Goal: Task Accomplishment & Management: Use online tool/utility

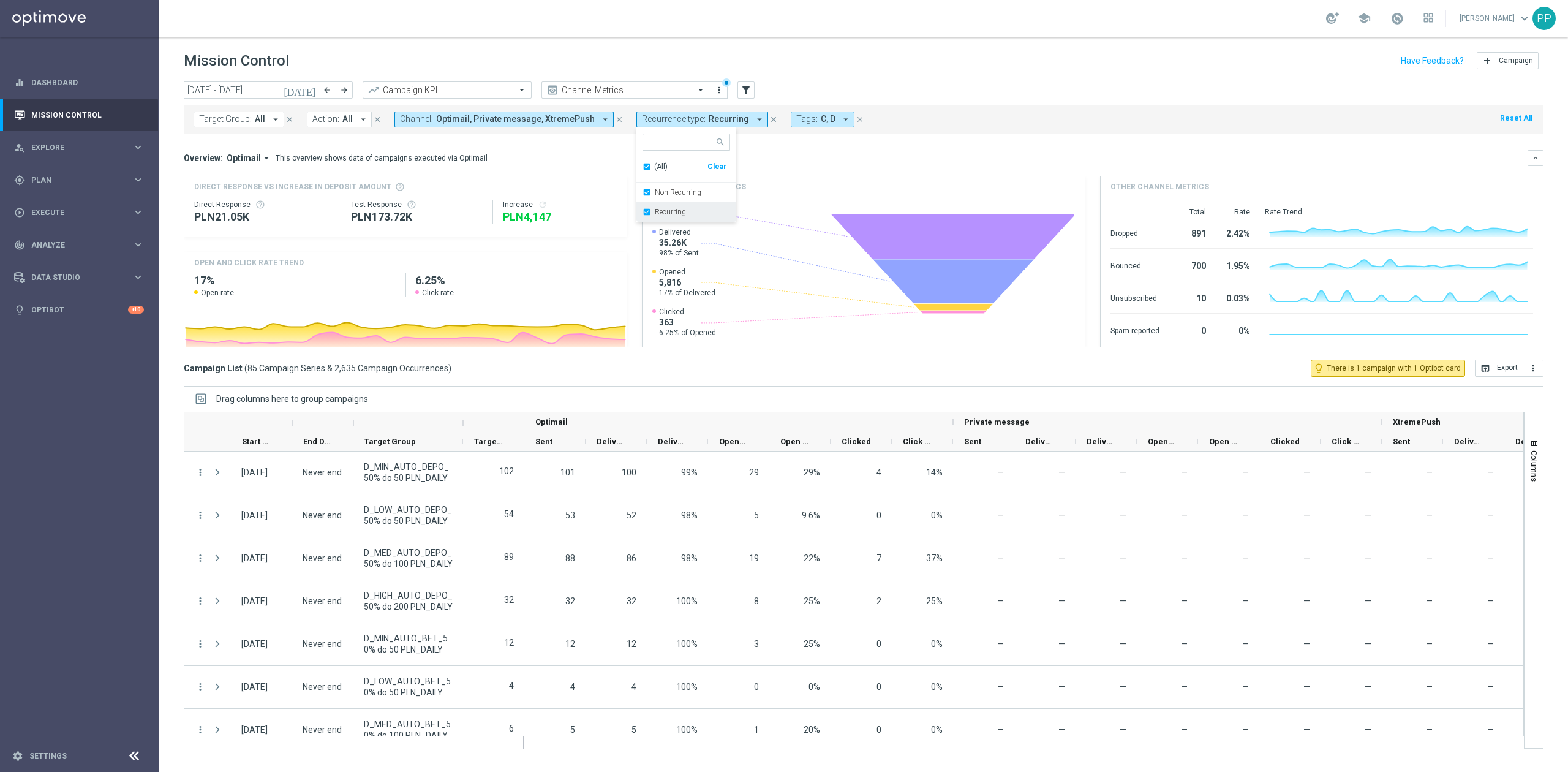
click at [659, 213] on label "Recurring" at bounding box center [670, 212] width 31 height 7
click at [569, 160] on div "Overview: Optimail arrow_drop_down This overview shows data of campaigns execut…" at bounding box center [856, 158] width 1345 height 11
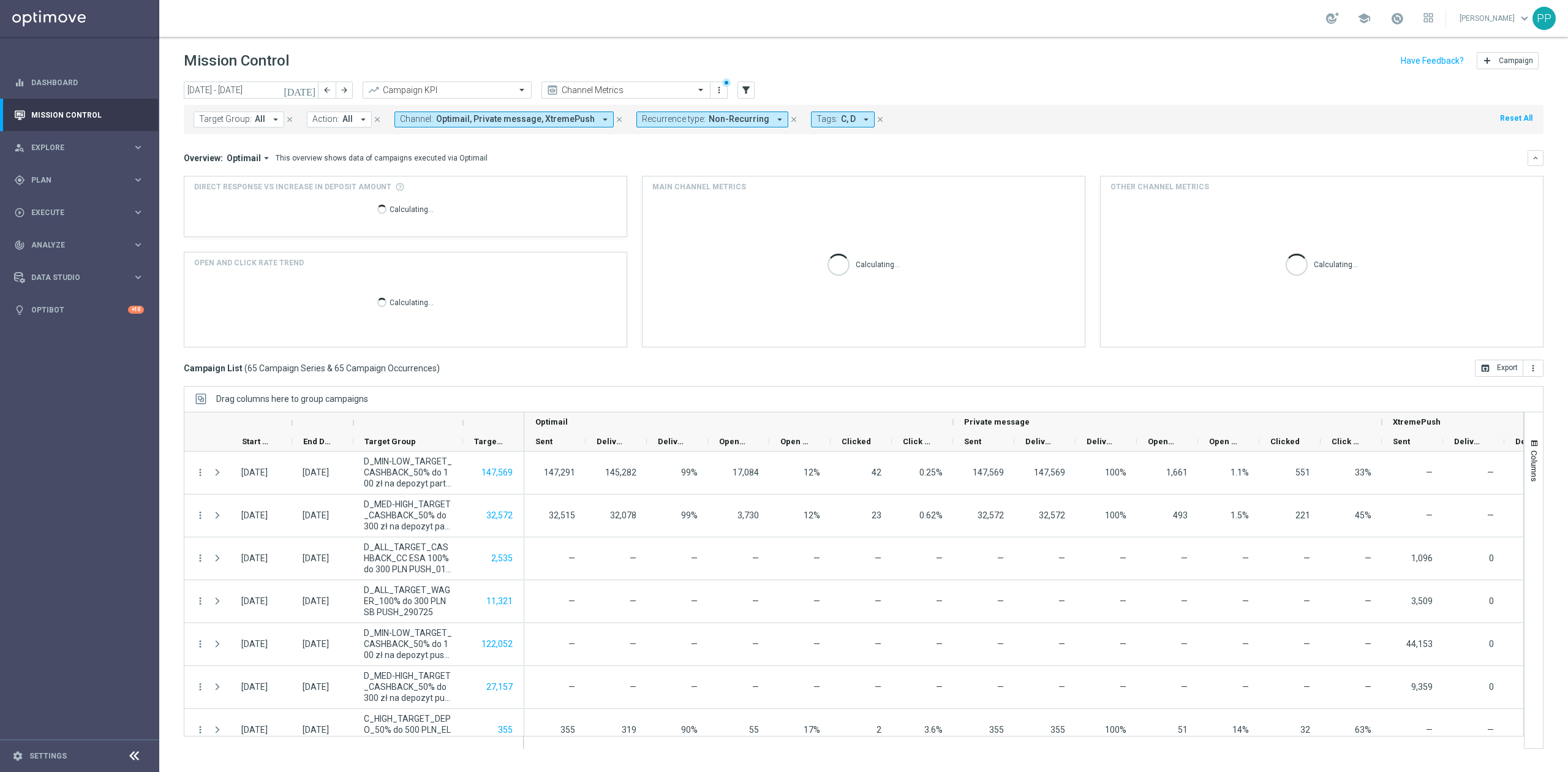
click at [816, 121] on span "Tags:" at bounding box center [826, 118] width 21 height 10
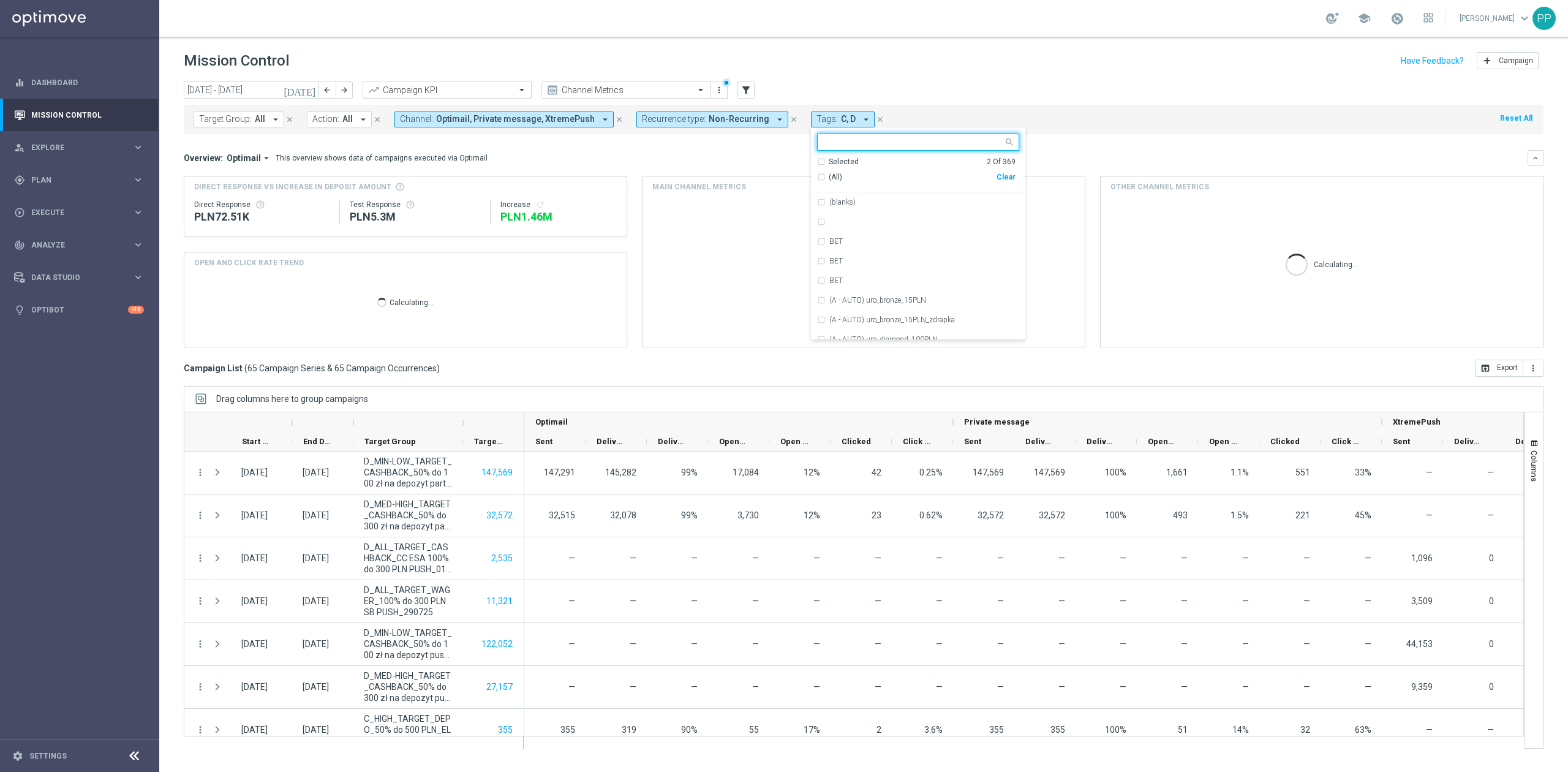
click at [817, 160] on div "Selected 2 Of 369" at bounding box center [916, 162] width 199 height 10
click at [817, 205] on div "C" at bounding box center [918, 201] width 202 height 19
click at [817, 210] on div "D" at bounding box center [918, 201] width 202 height 19
click at [811, 158] on ng-select "Selected 0 Of 369 (All Search Results) Clear No results" at bounding box center [918, 172] width 214 height 76
click at [817, 161] on div "Selected 0 Of 369" at bounding box center [916, 162] width 199 height 10
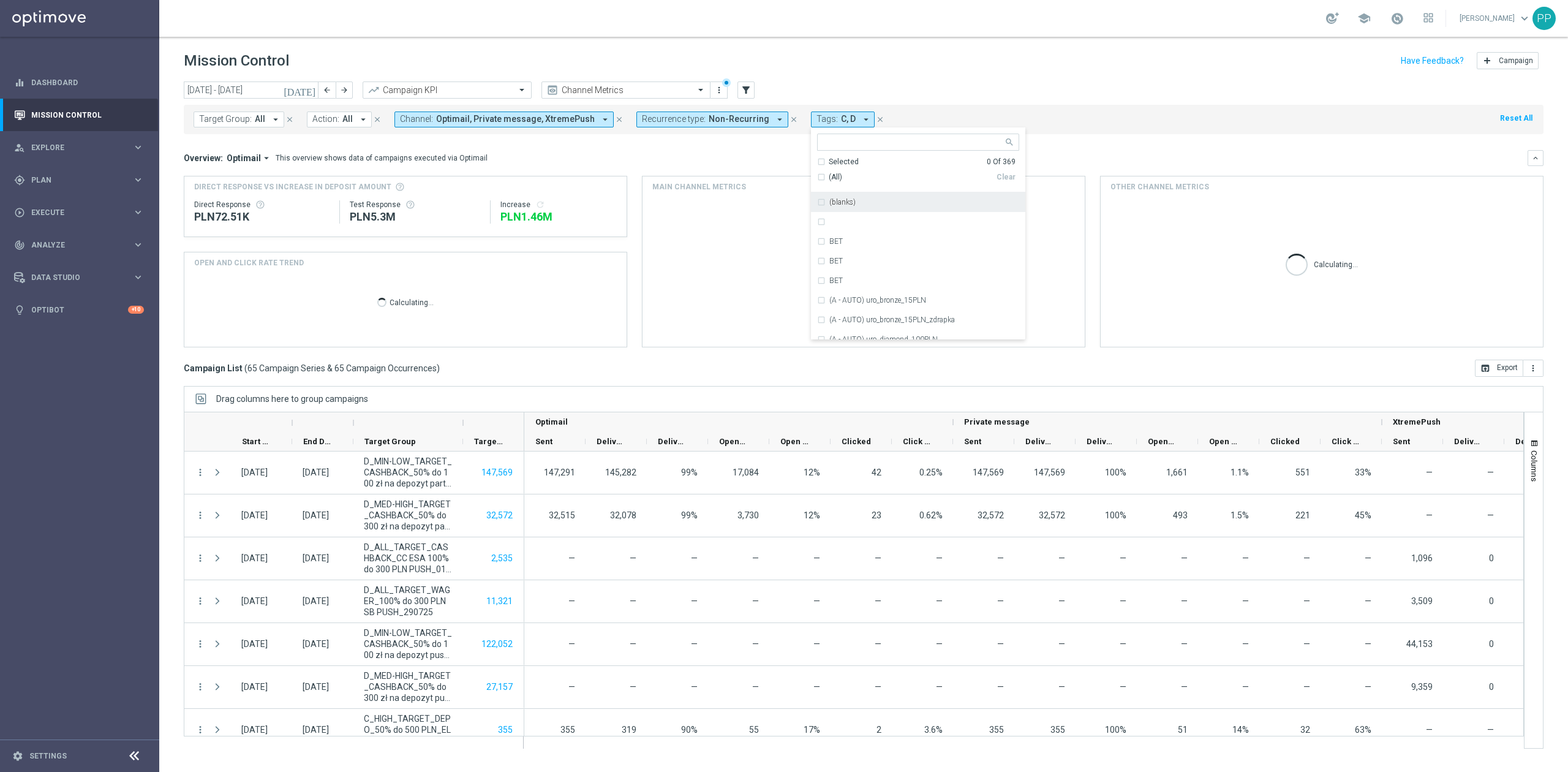
click at [825, 146] on input "text" at bounding box center [913, 142] width 179 height 10
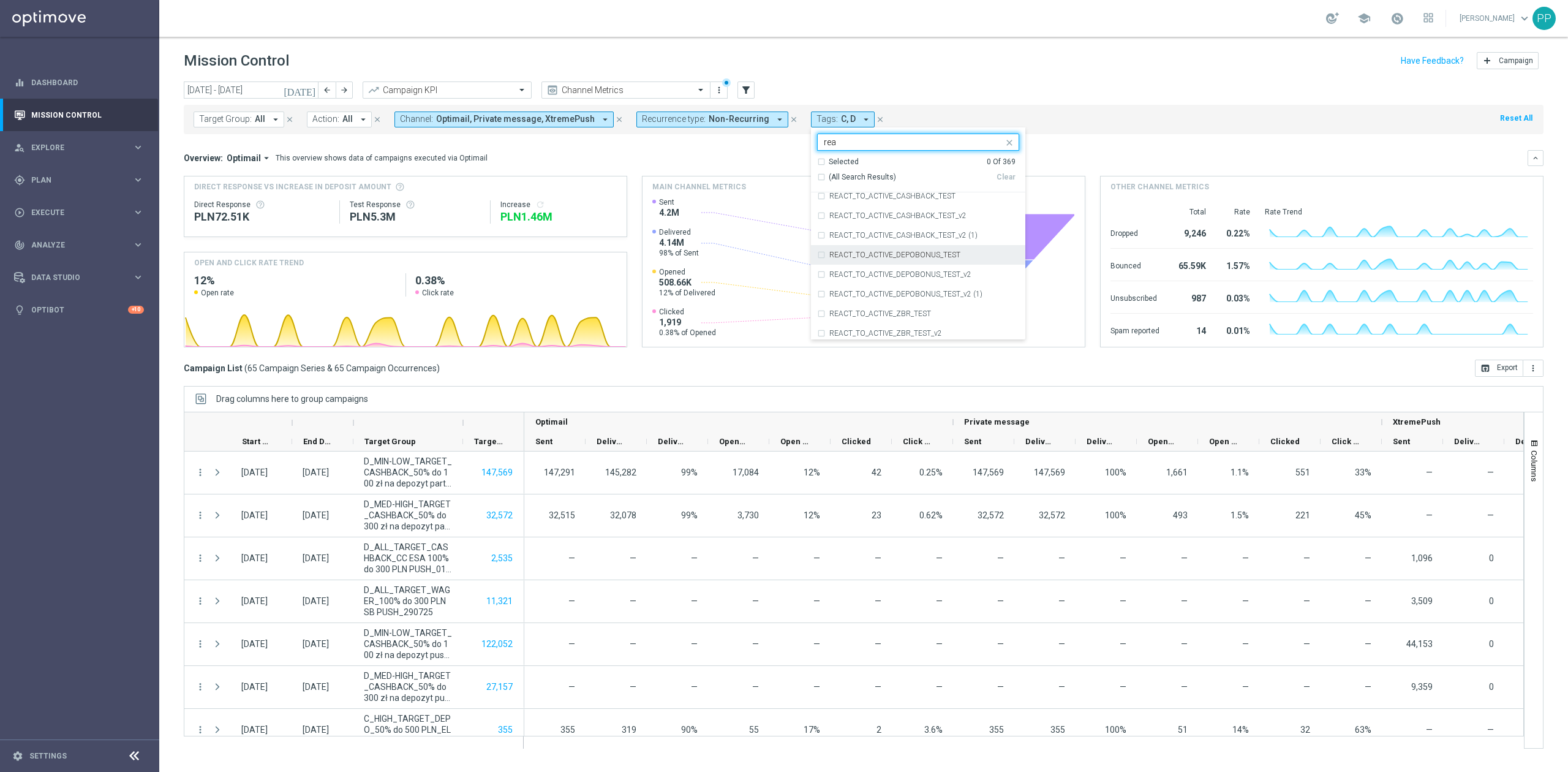
scroll to position [745, 0]
click at [863, 277] on div "REA" at bounding box center [918, 280] width 202 height 19
type input "rea"
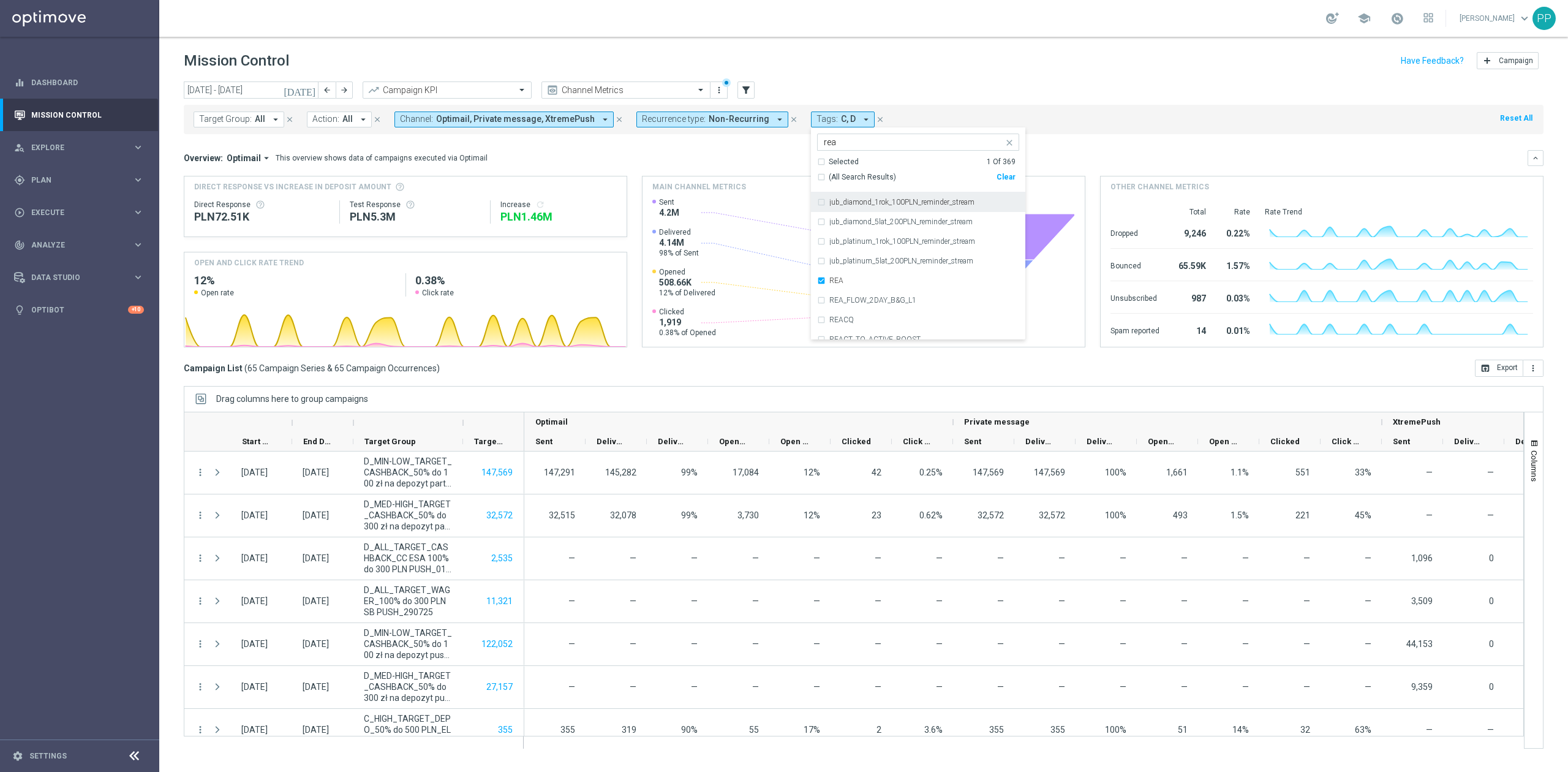
click at [767, 152] on div "Overview: Optimail arrow_drop_down This overview shows data of campaigns execut…" at bounding box center [856, 158] width 1345 height 11
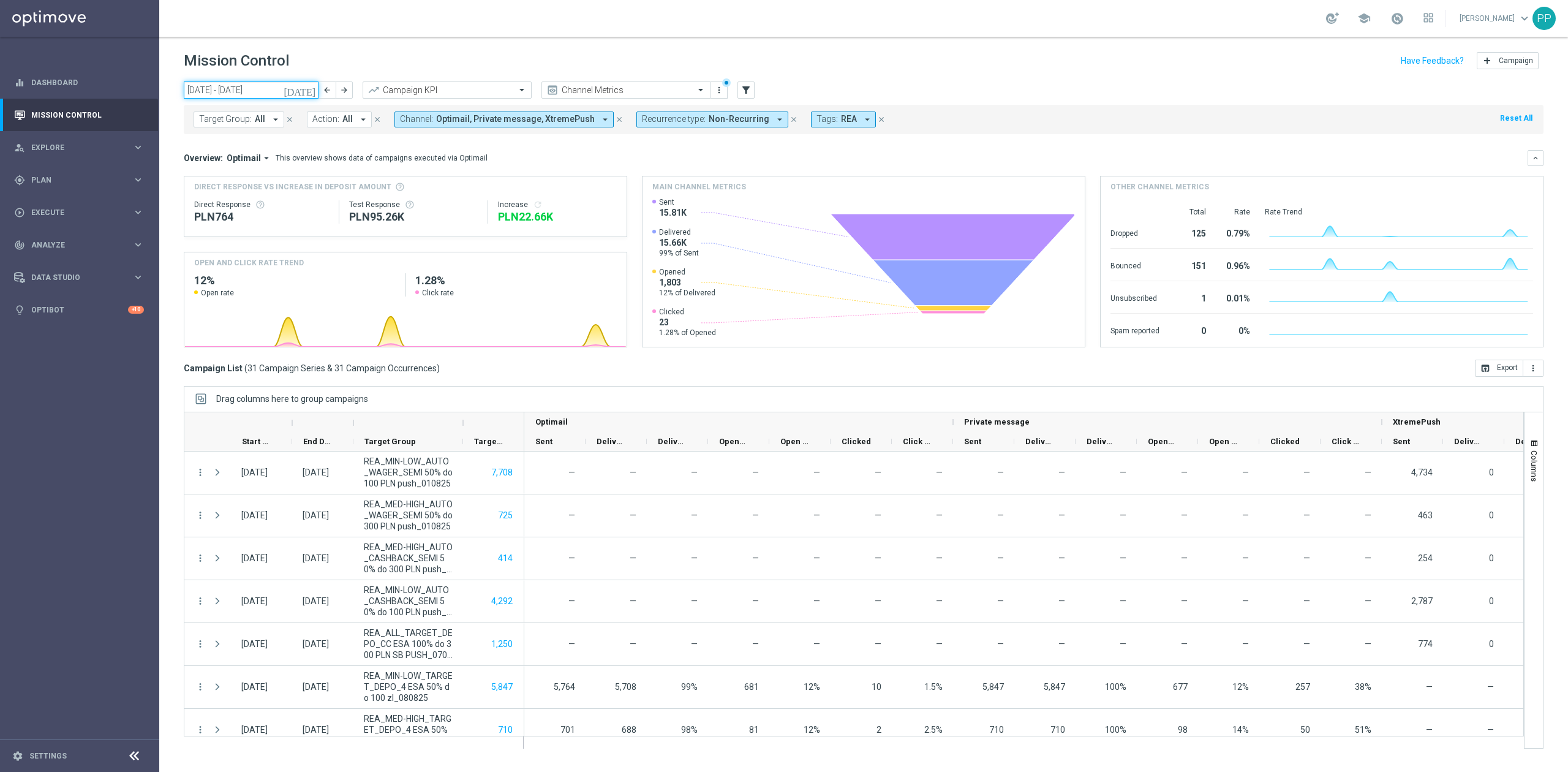
click at [243, 89] on input "[DATE] - [DATE]" at bounding box center [251, 90] width 135 height 18
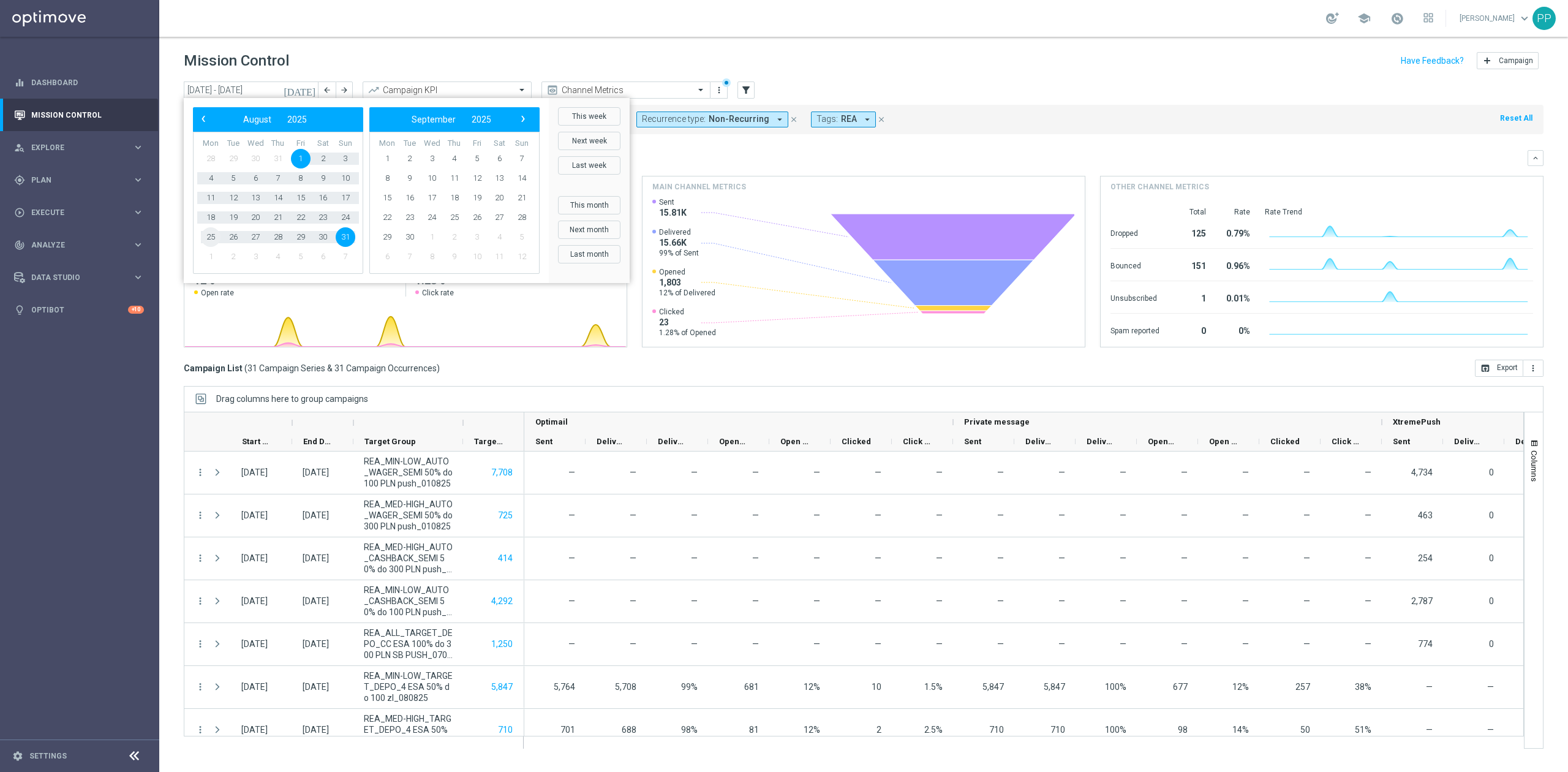
click at [207, 243] on span "25" at bounding box center [211, 236] width 19 height 19
click at [342, 243] on span "31" at bounding box center [345, 236] width 19 height 19
type input "[DATE] - [DATE]"
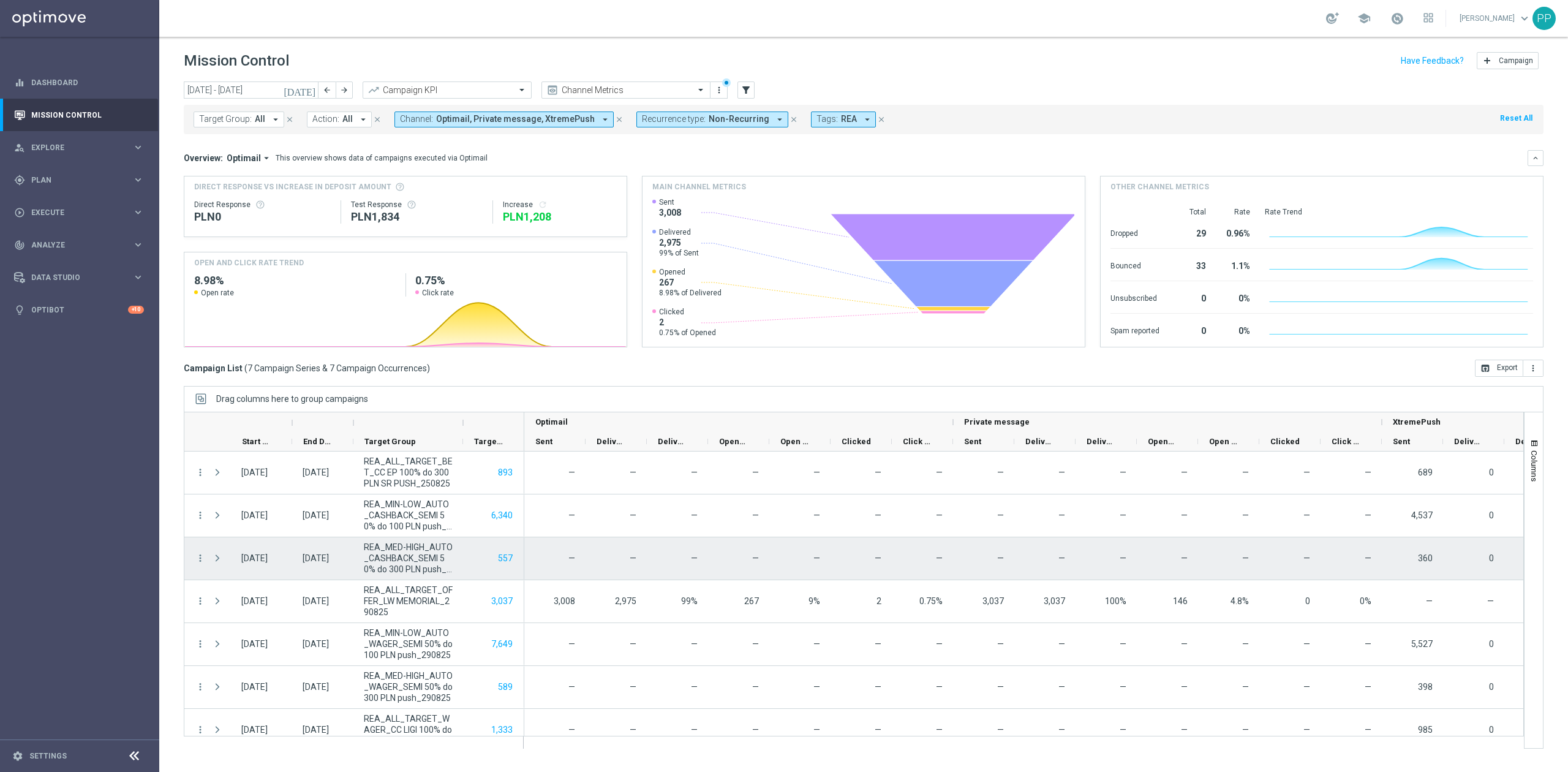
scroll to position [18, 0]
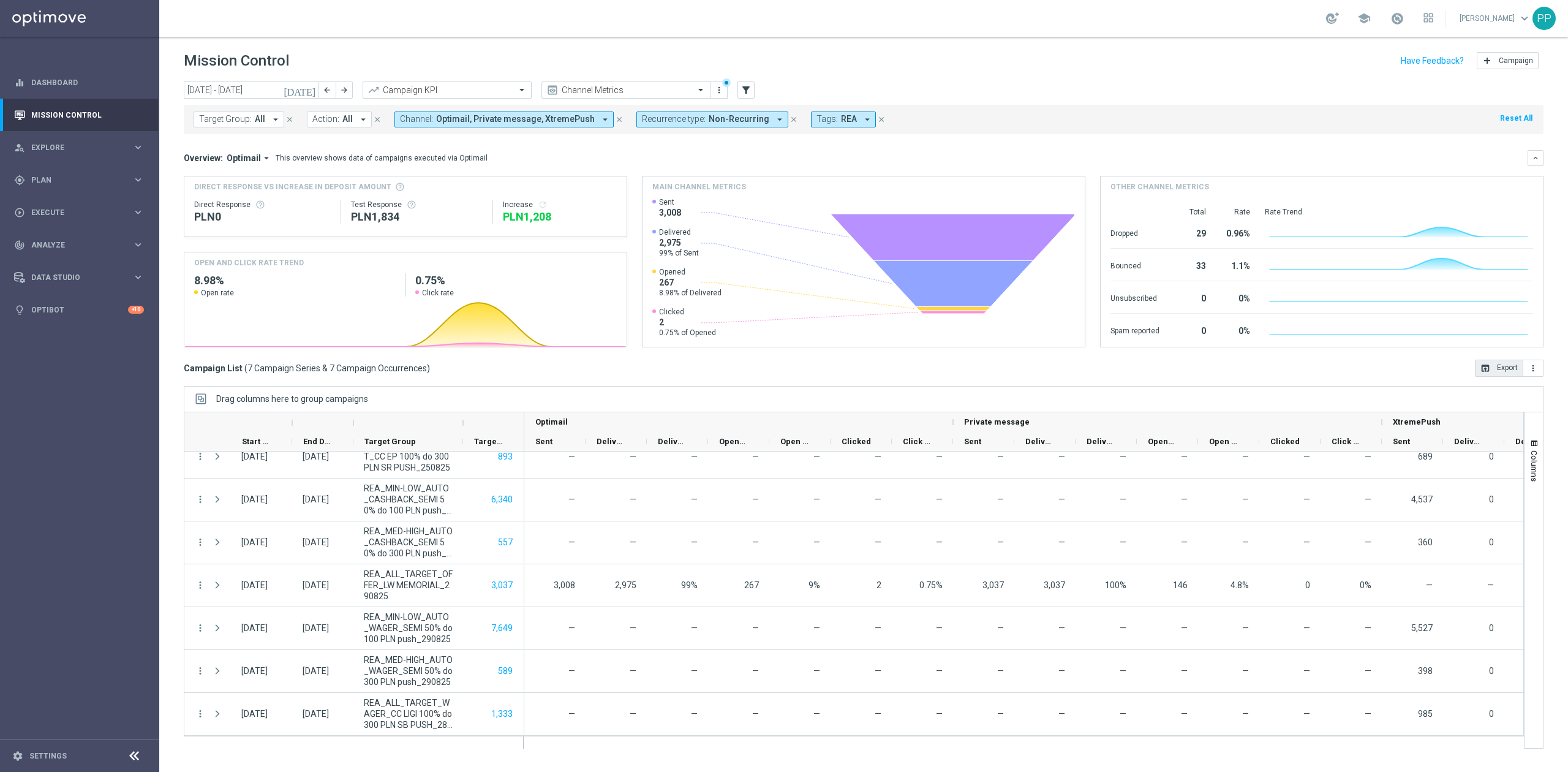
click at [1507, 374] on button "open_in_browser Export" at bounding box center [1500, 368] width 48 height 18
click at [643, 123] on span "Recurrence type:" at bounding box center [673, 118] width 64 height 10
click at [643, 197] on div "Non-Recurring" at bounding box center [686, 192] width 88 height 19
click at [643, 207] on div "Recurring" at bounding box center [686, 211] width 88 height 19
click at [591, 170] on div "Overview: Optimail arrow_drop_down This overview shows data of campaigns execut…" at bounding box center [863, 249] width 1360 height 198
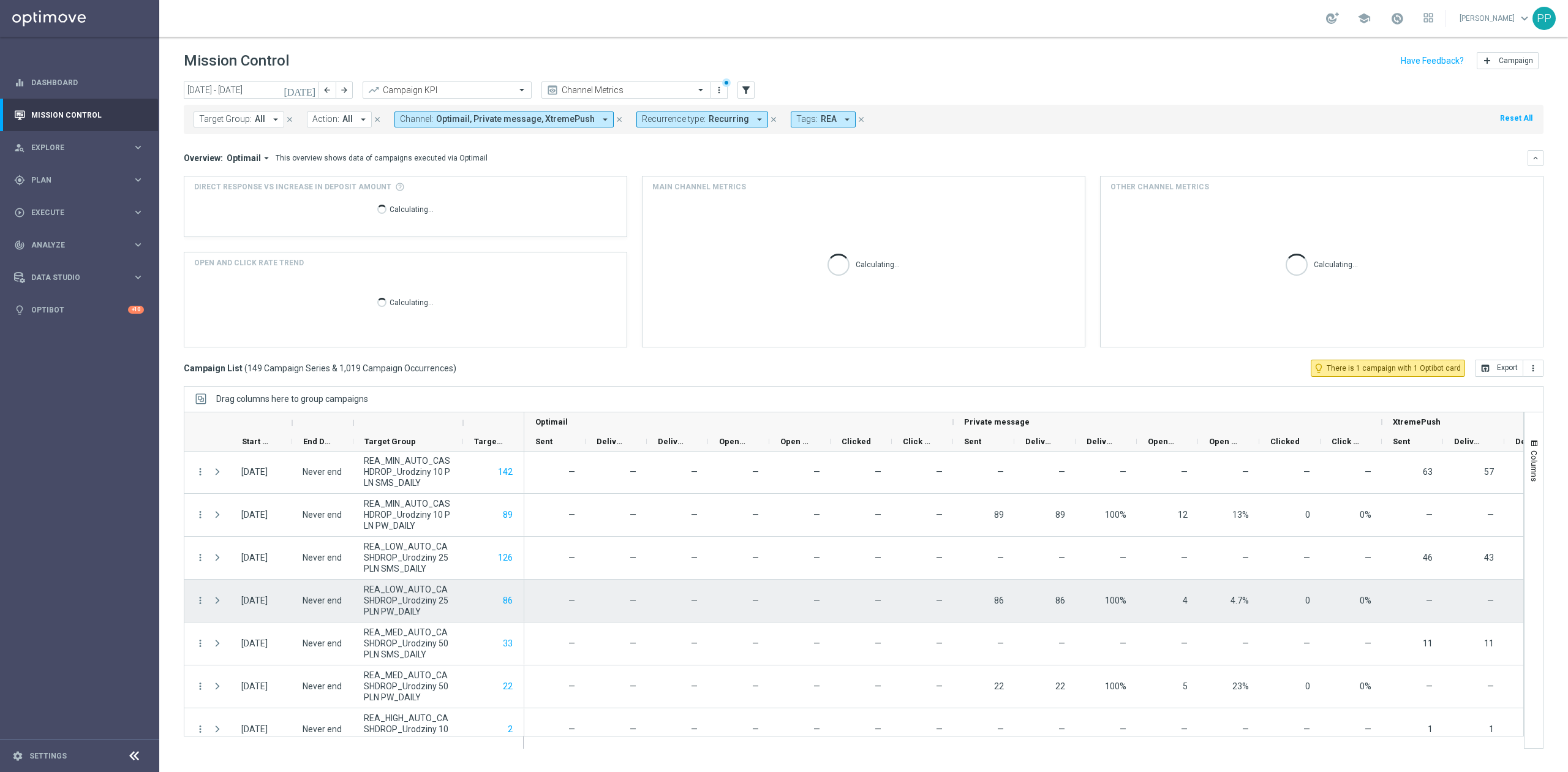
scroll to position [0, 0]
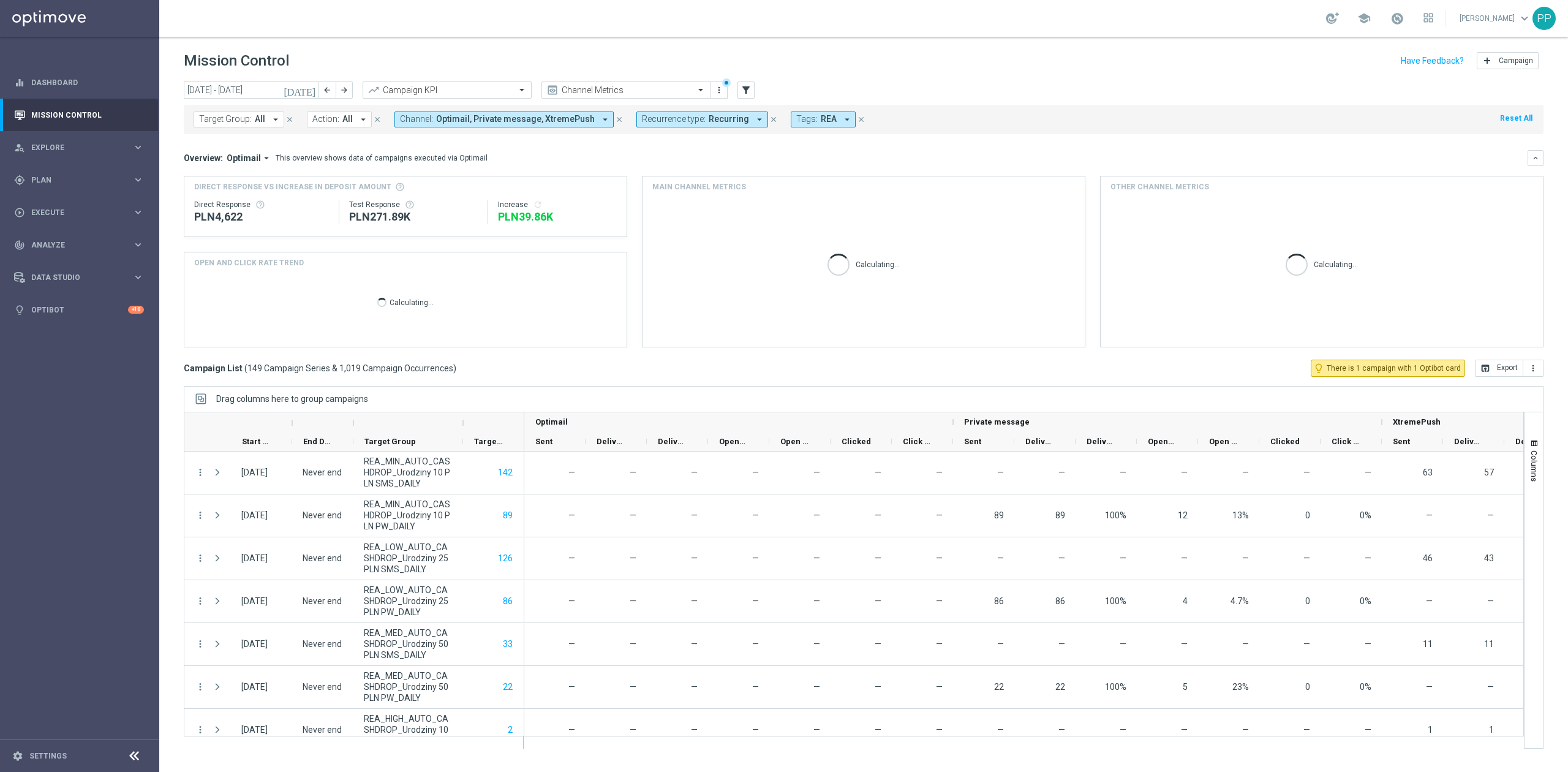
click at [259, 120] on span "All" at bounding box center [259, 118] width 10 height 10
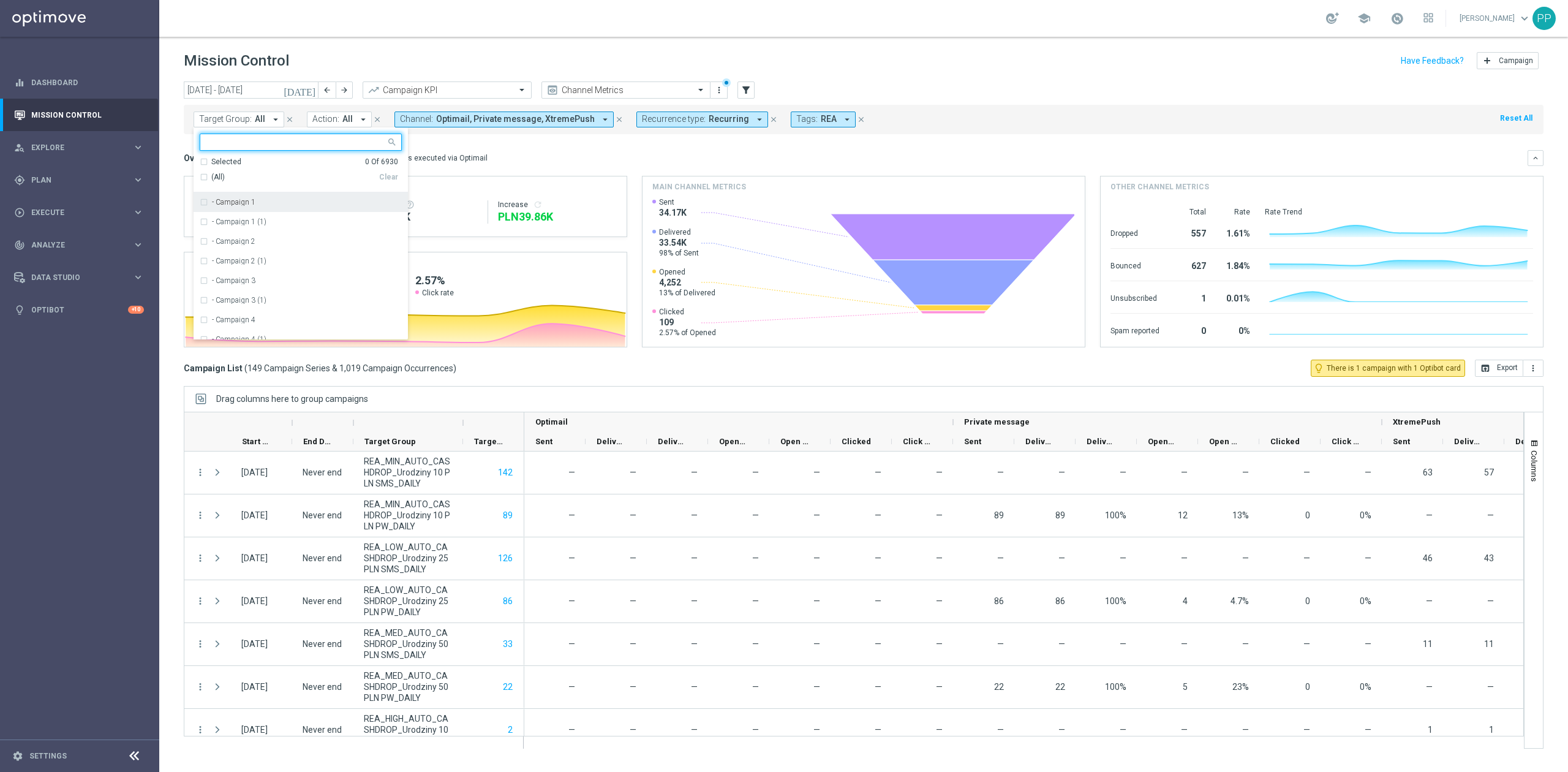
click at [204, 164] on div "Selected 0 Of 6930" at bounding box center [298, 162] width 199 height 10
click at [591, 153] on div "Overview: Optimail arrow_drop_down This overview shows data of campaigns execut…" at bounding box center [856, 158] width 1345 height 11
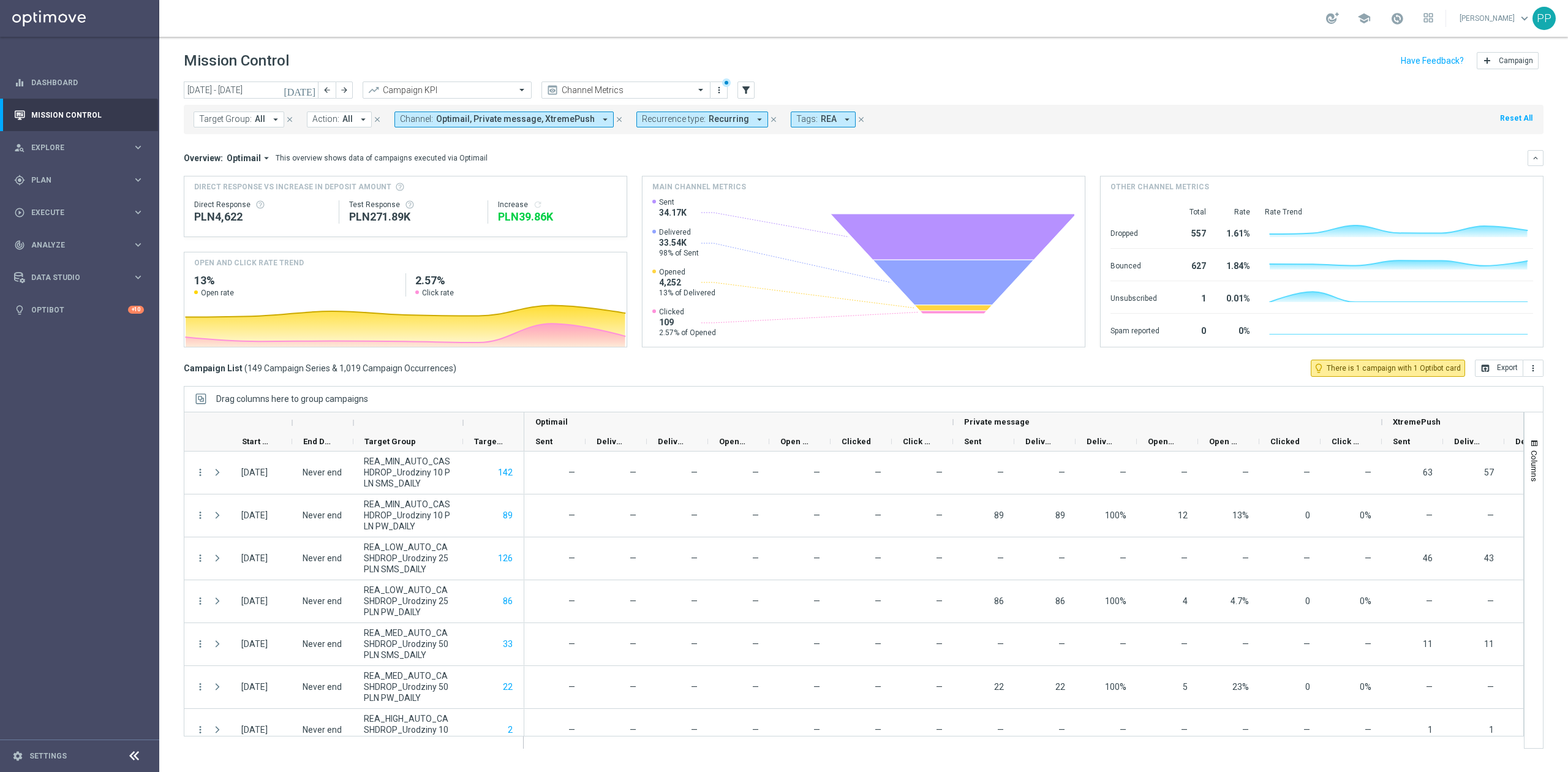
click at [258, 118] on span "All" at bounding box center [259, 118] width 10 height 10
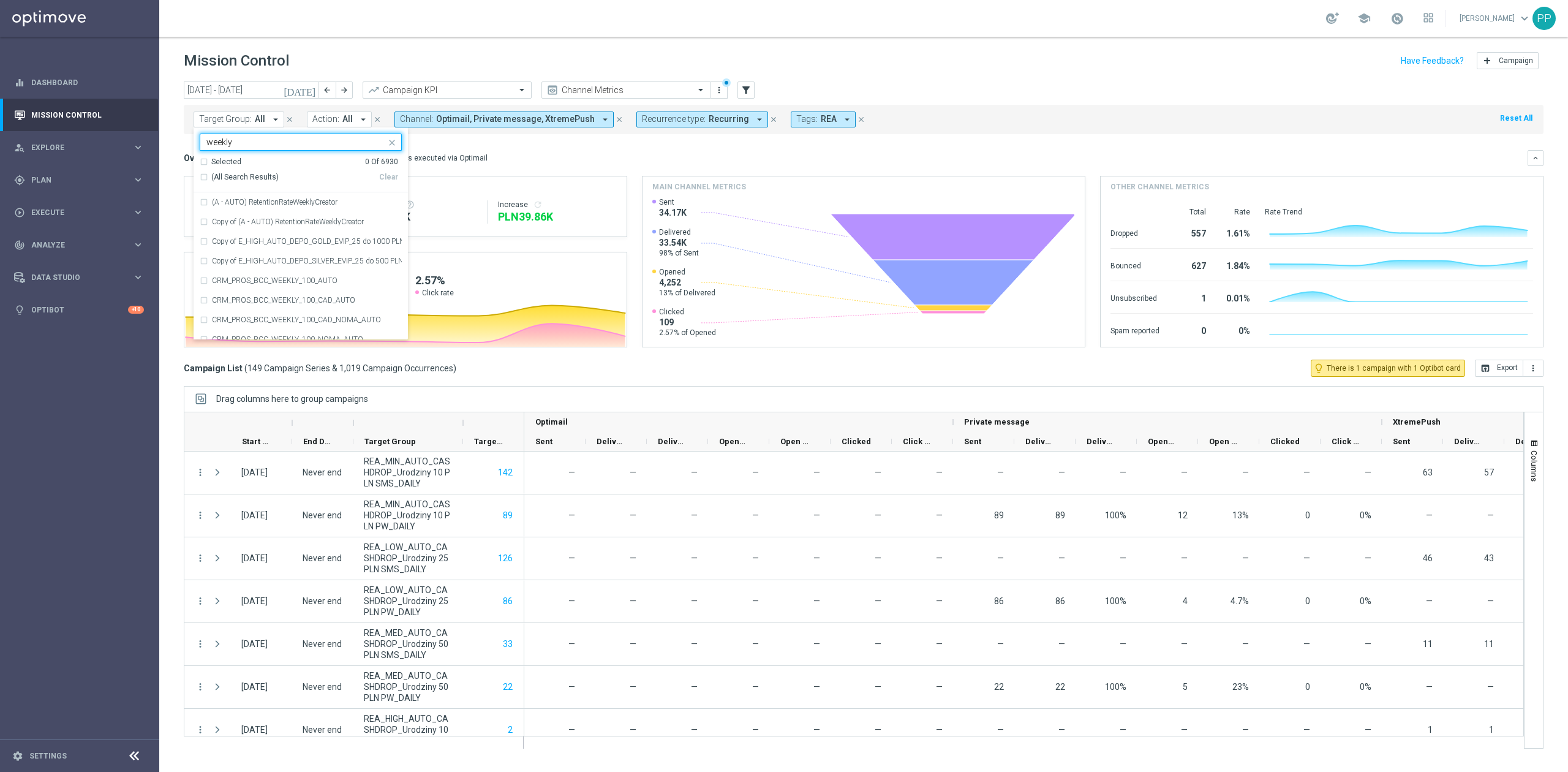
click at [202, 163] on div "Selected 0 Of 6930" at bounding box center [298, 162] width 199 height 10
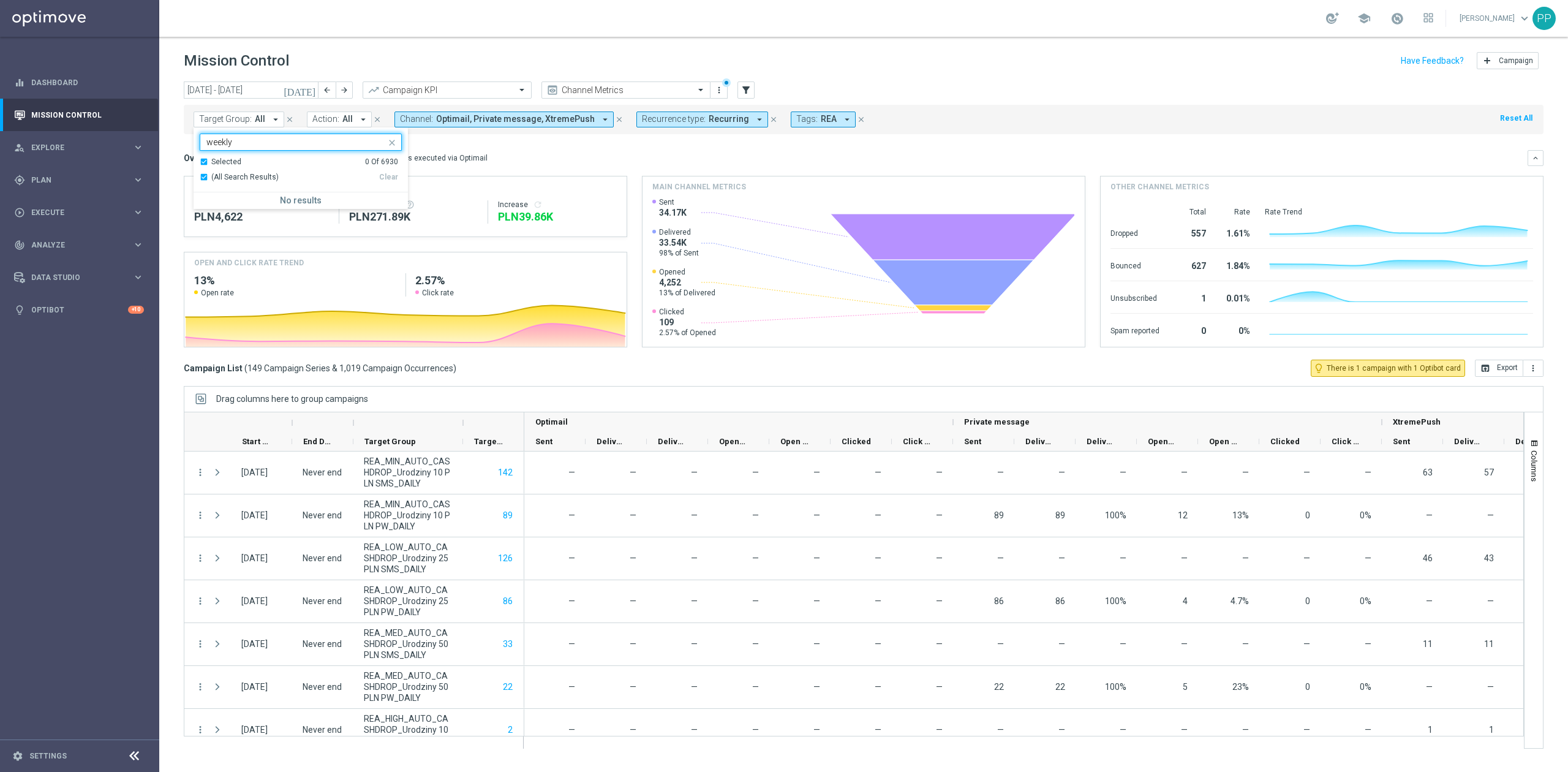
click at [202, 163] on div "Selected 0 Of 6930" at bounding box center [298, 162] width 199 height 10
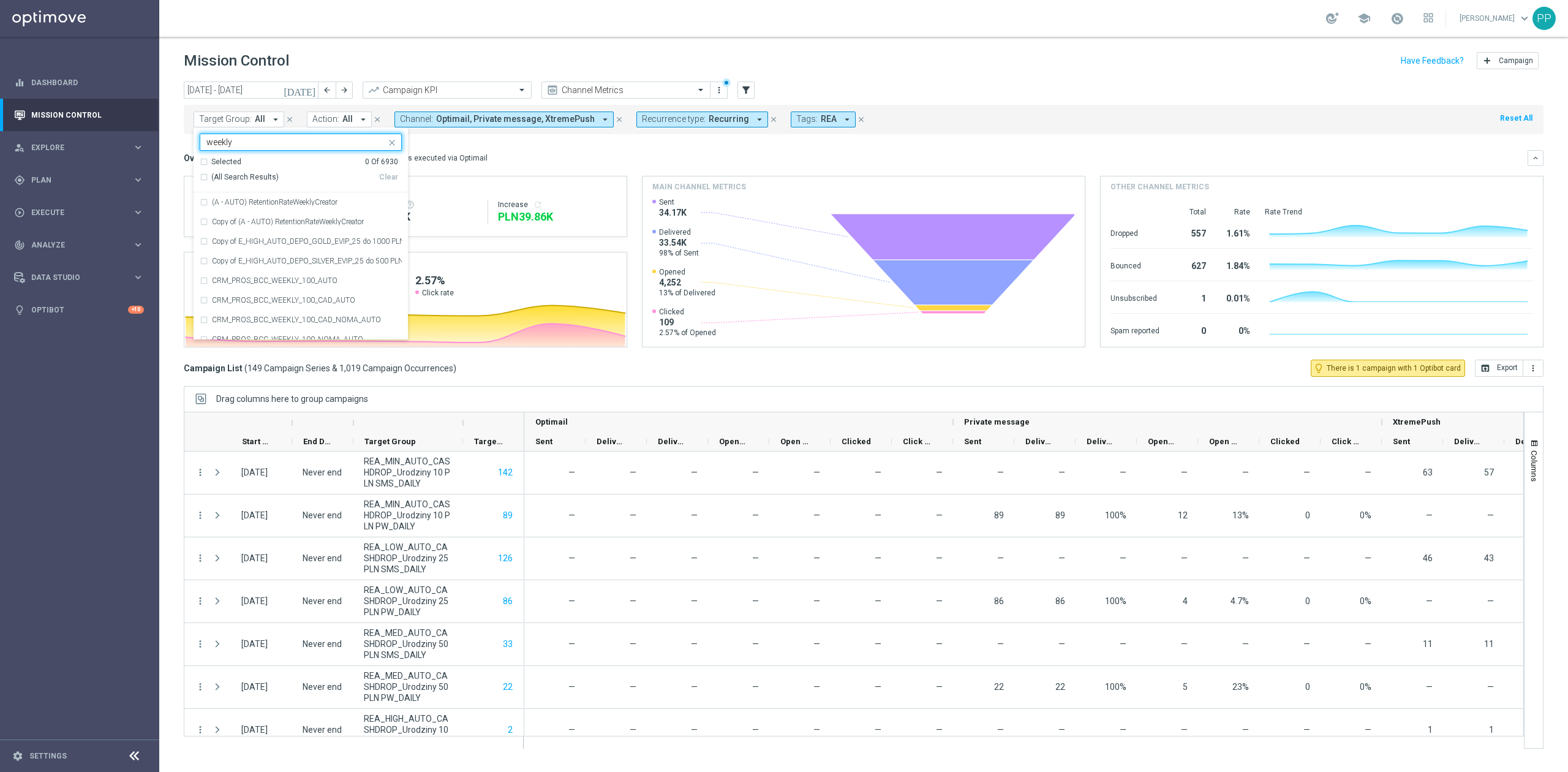
click at [203, 172] on div "(All Search Results)" at bounding box center [289, 176] width 179 height 10
type input "weekly"
click at [529, 154] on div "Overview: Optimail arrow_drop_down This overview shows data of campaigns execut…" at bounding box center [856, 158] width 1345 height 11
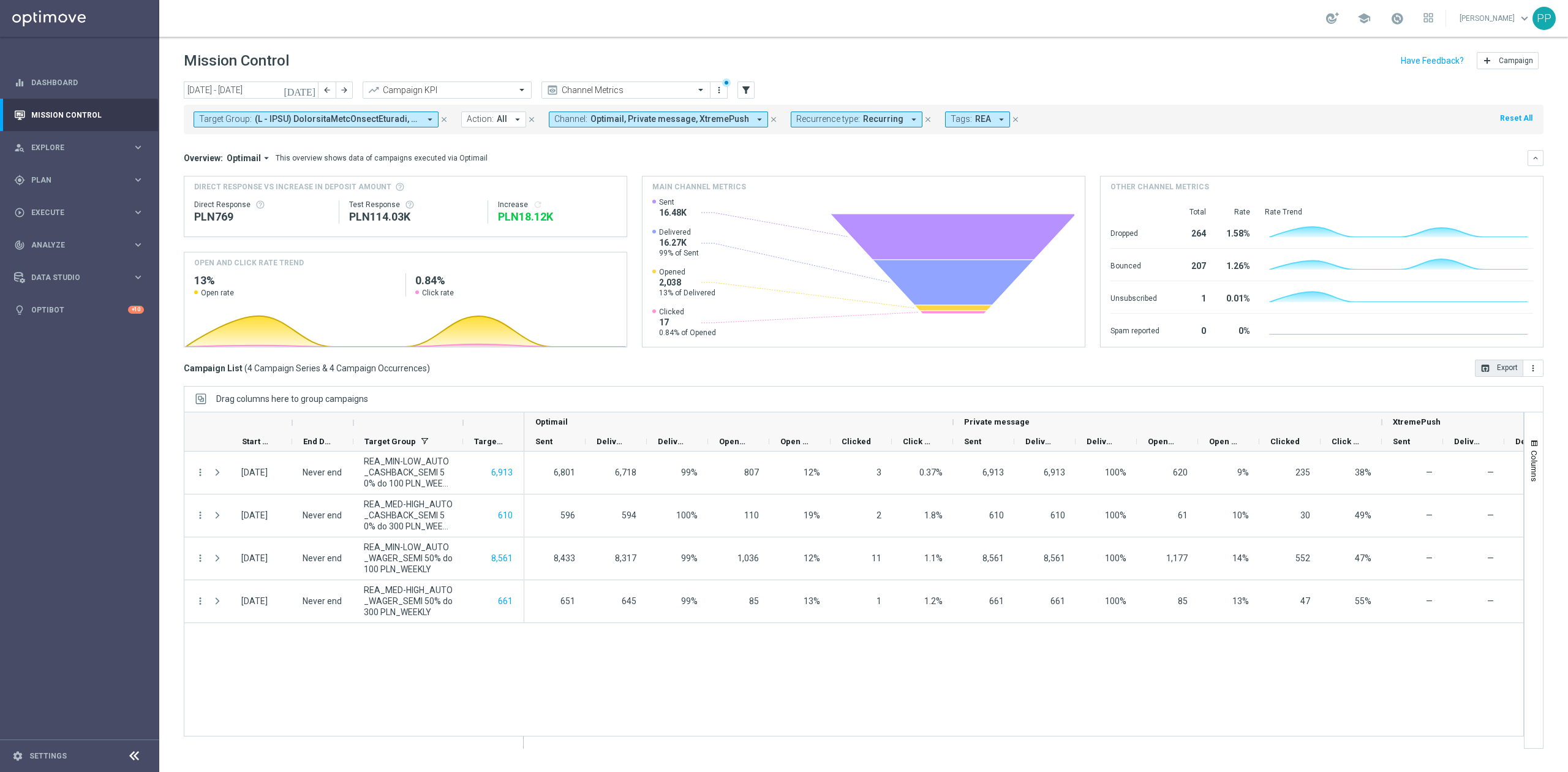
click at [1501, 370] on button "open_in_browser Export" at bounding box center [1500, 368] width 48 height 18
click at [260, 91] on input "[DATE] - [DATE]" at bounding box center [251, 90] width 135 height 18
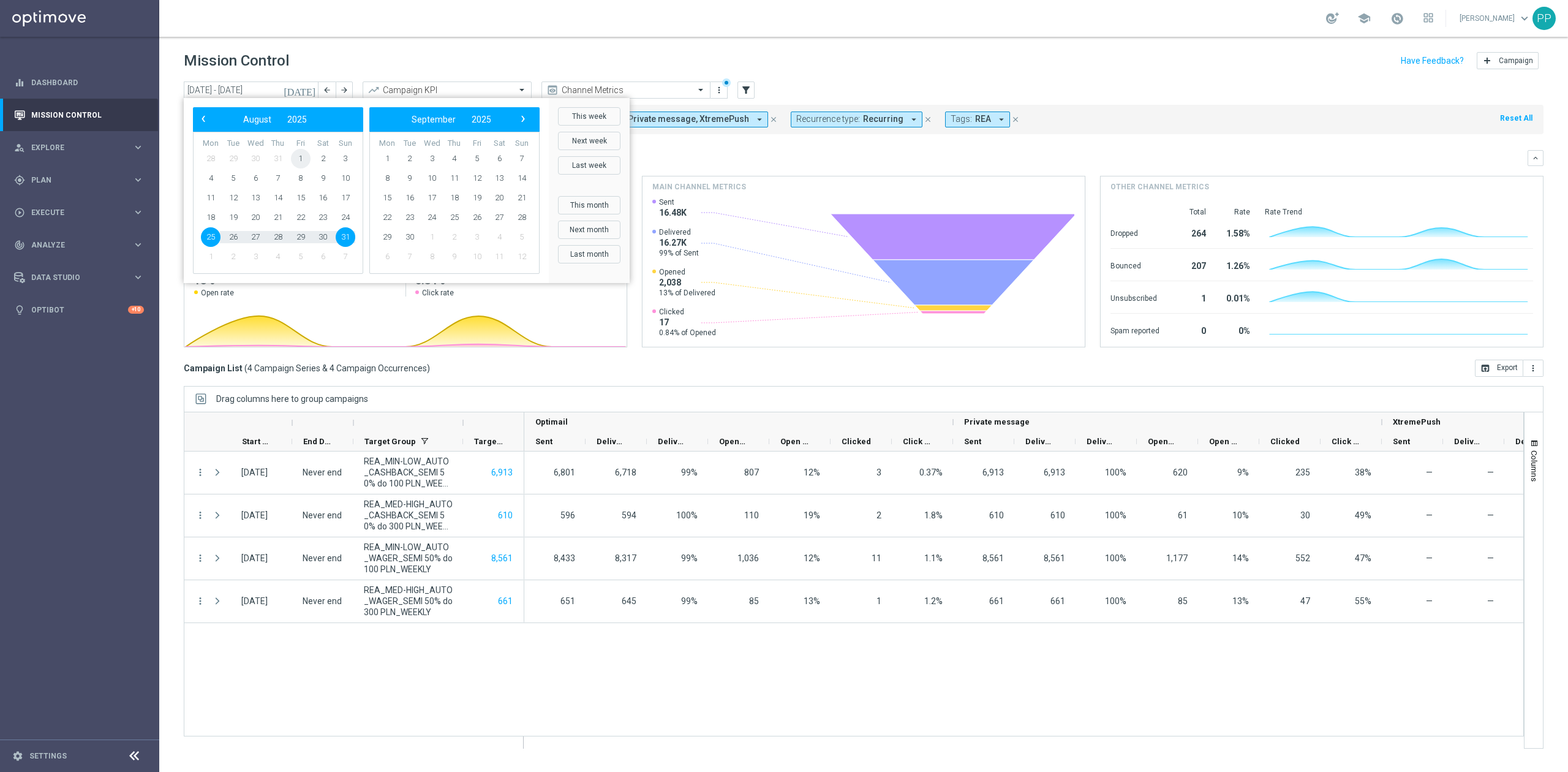
click at [297, 153] on span "1" at bounding box center [300, 158] width 19 height 19
click at [344, 235] on span "31" at bounding box center [345, 236] width 19 height 19
type input "[DATE] - [DATE]"
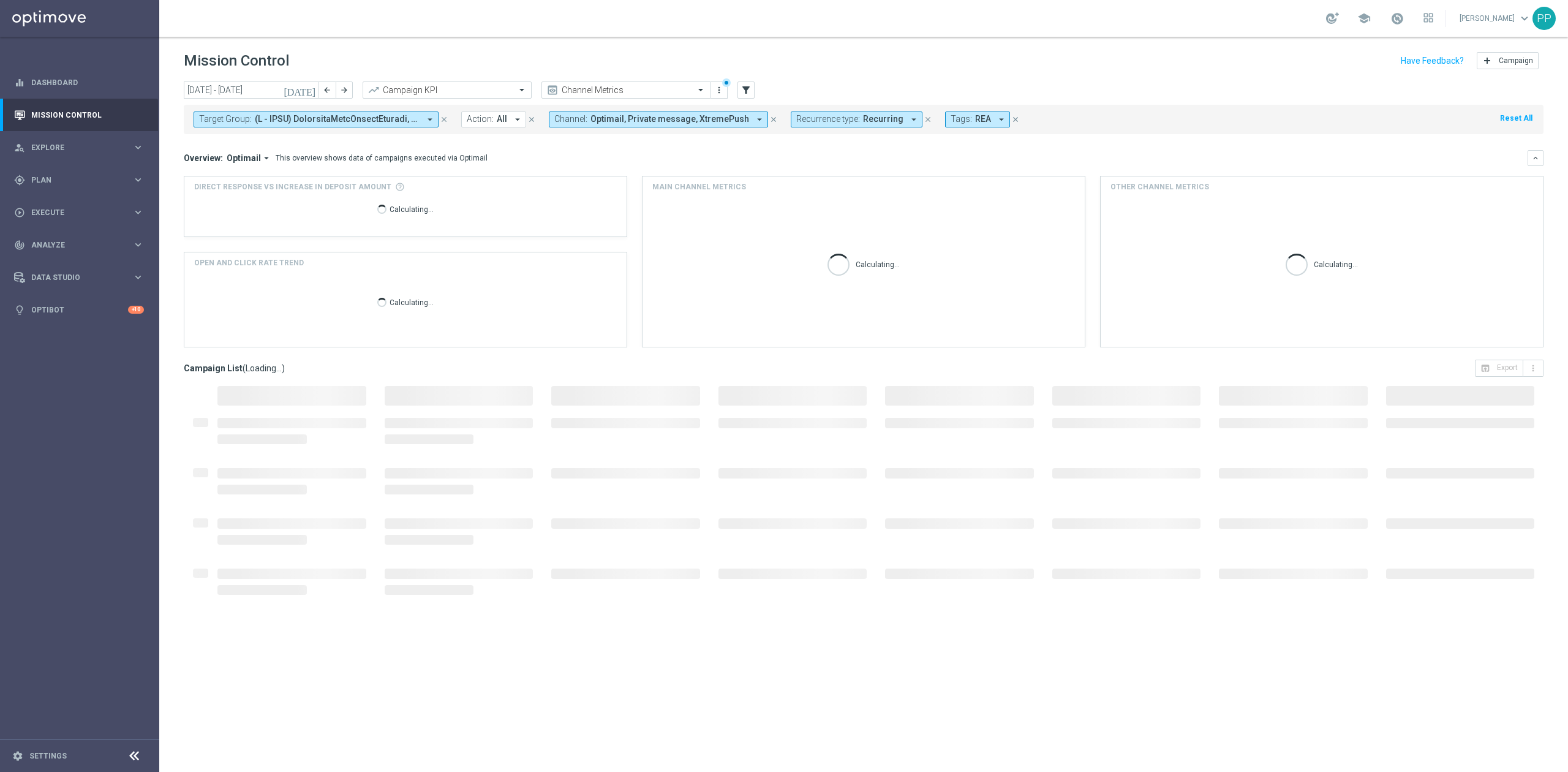
click at [284, 120] on span at bounding box center [337, 118] width 164 height 10
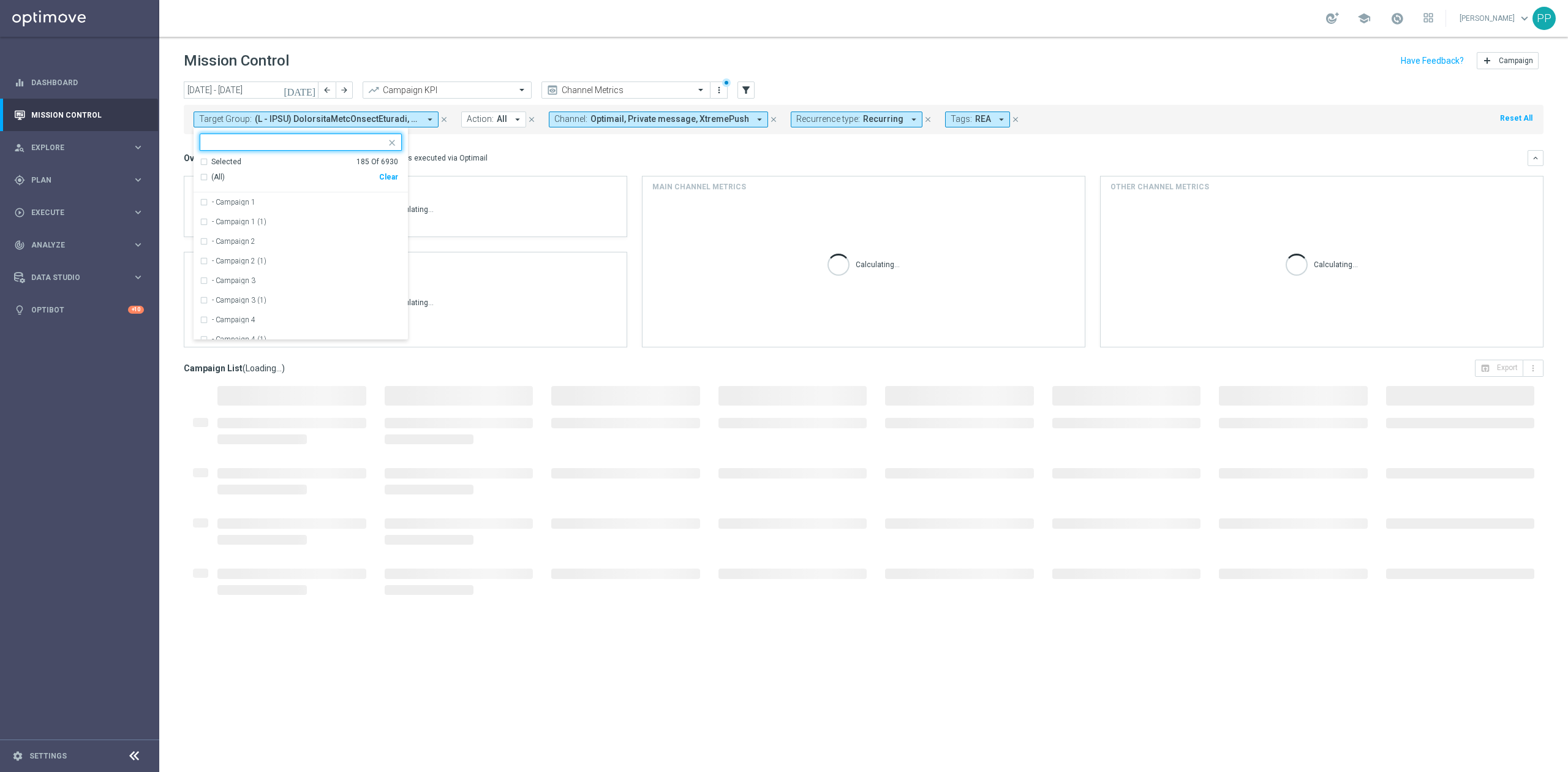
click at [0, 0] on div "Clear" at bounding box center [0, 0] width 0 height 0
click at [501, 154] on div "Overview: Optimail arrow_drop_down This overview shows data of campaigns execut…" at bounding box center [856, 158] width 1345 height 11
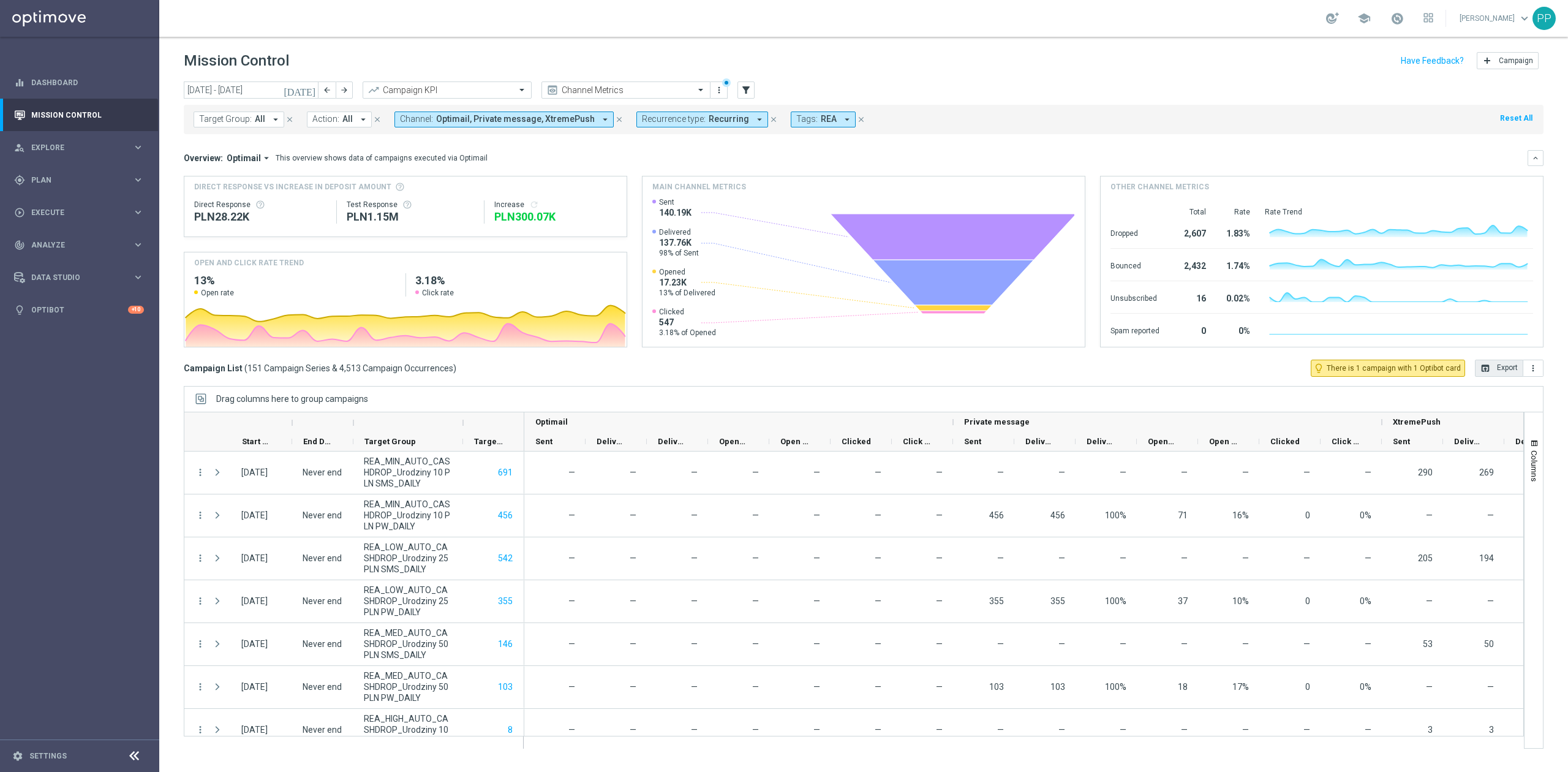
click at [1492, 368] on button "open_in_browser Export" at bounding box center [1500, 368] width 48 height 18
